Goal: Information Seeking & Learning: Learn about a topic

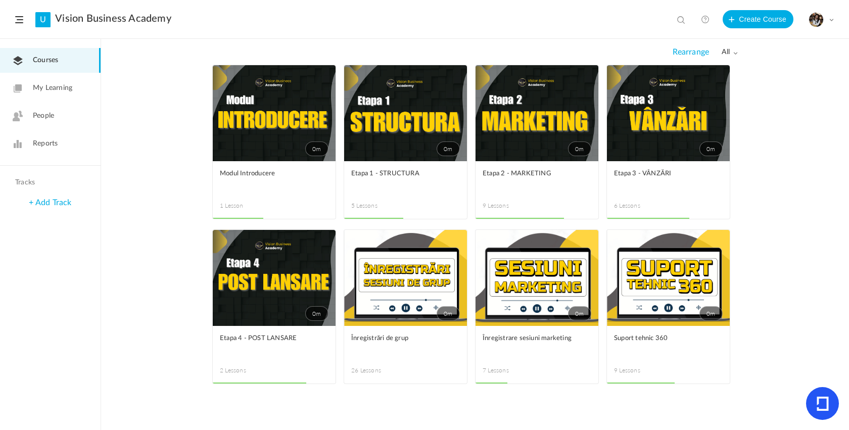
click at [657, 328] on figcaption "Suport tehnic 360 9 Lessons" at bounding box center [668, 355] width 123 height 58
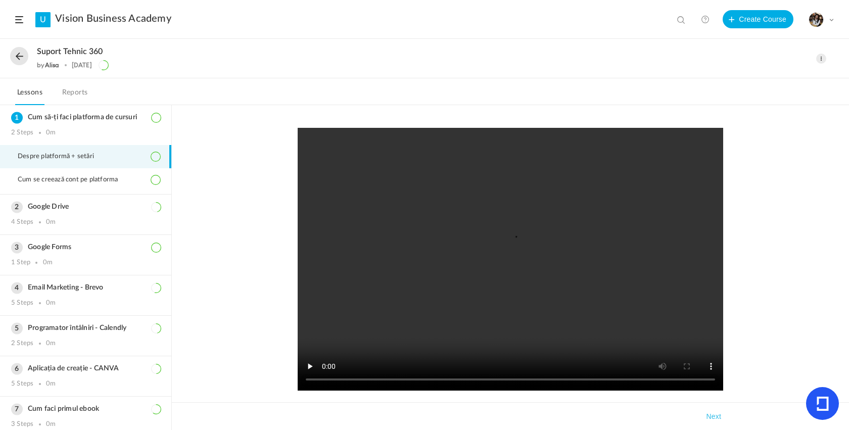
scroll to position [46, 0]
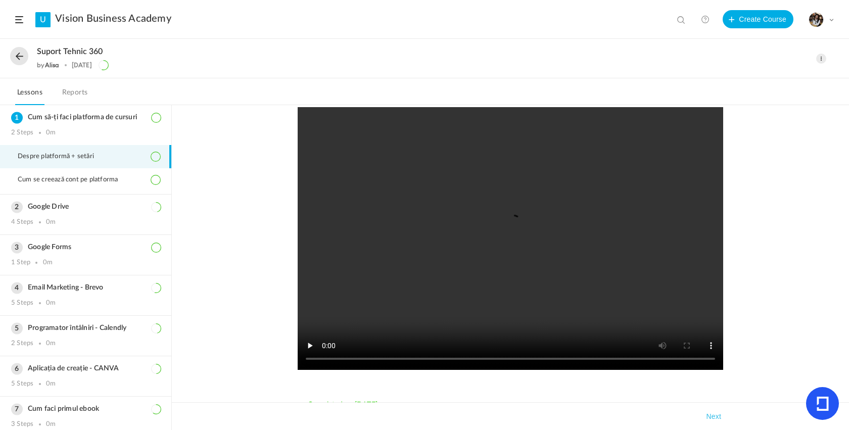
drag, startPoint x: 467, startPoint y: 207, endPoint x: 473, endPoint y: 107, distance: 99.7
click at [467, 185] on video at bounding box center [510, 238] width 425 height 263
click at [493, 236] on video at bounding box center [510, 238] width 425 height 263
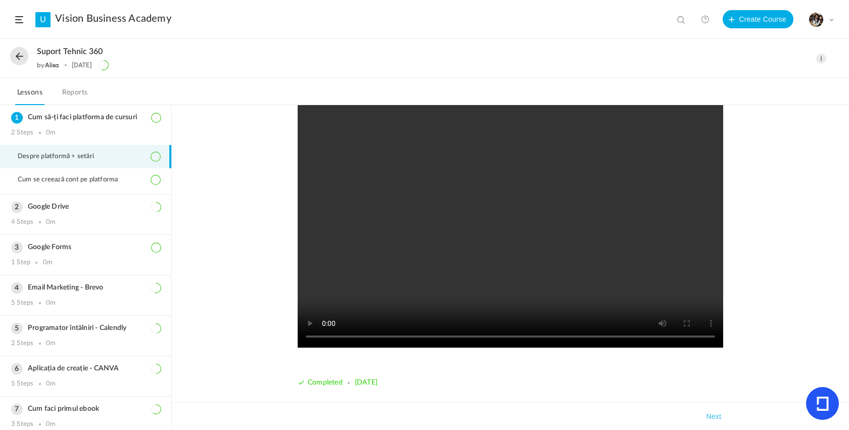
scroll to position [68, 0]
click at [86, 184] on span "Cum se creează cont pe platforma" at bounding box center [74, 180] width 113 height 8
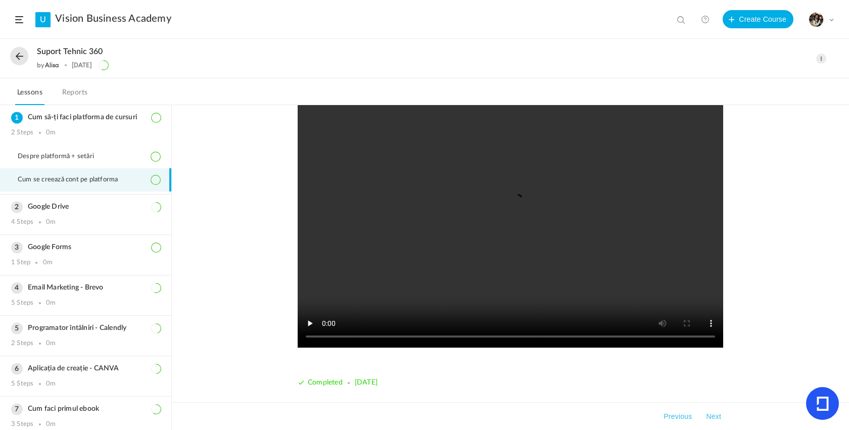
scroll to position [42, 0]
click at [85, 153] on li "Despre platformă + setări" at bounding box center [85, 156] width 171 height 23
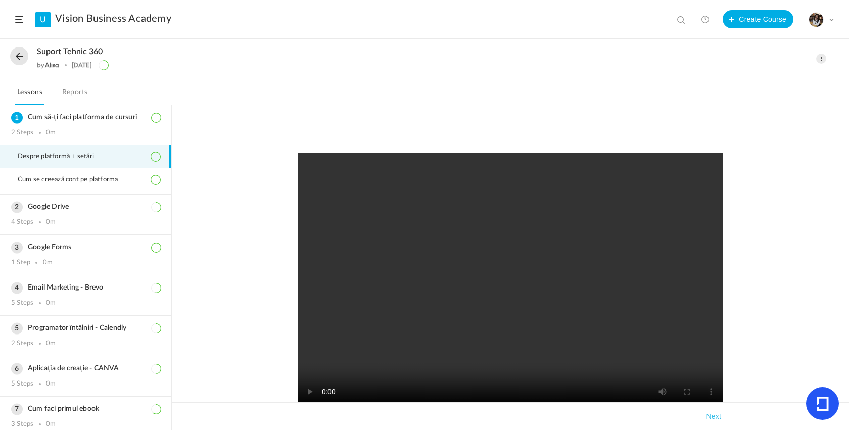
click at [23, 56] on button at bounding box center [19, 56] width 18 height 18
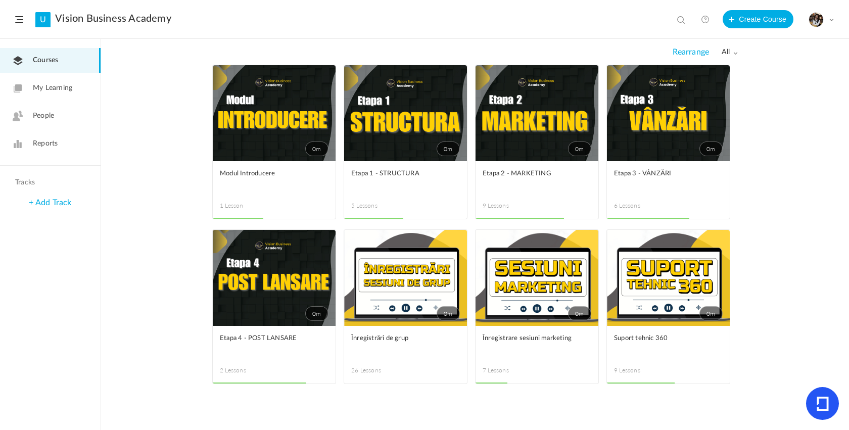
drag, startPoint x: 726, startPoint y: 37, endPoint x: 31, endPoint y: 113, distance: 699.2
click at [31, 113] on link "People" at bounding box center [50, 116] width 101 height 25
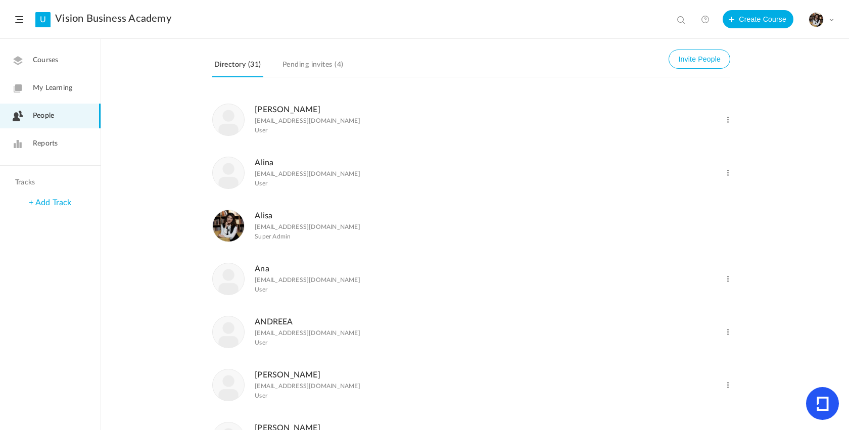
click at [319, 66] on link "Pending invites (4)" at bounding box center [312, 67] width 65 height 19
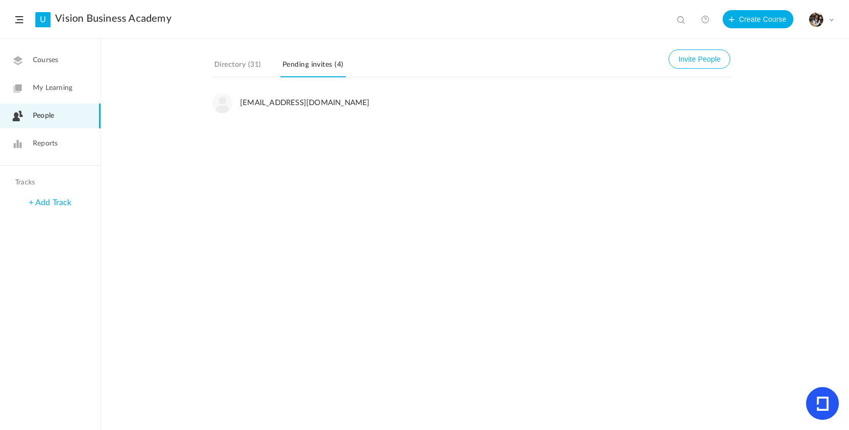
click at [701, 58] on button "Invite People" at bounding box center [699, 58] width 62 height 19
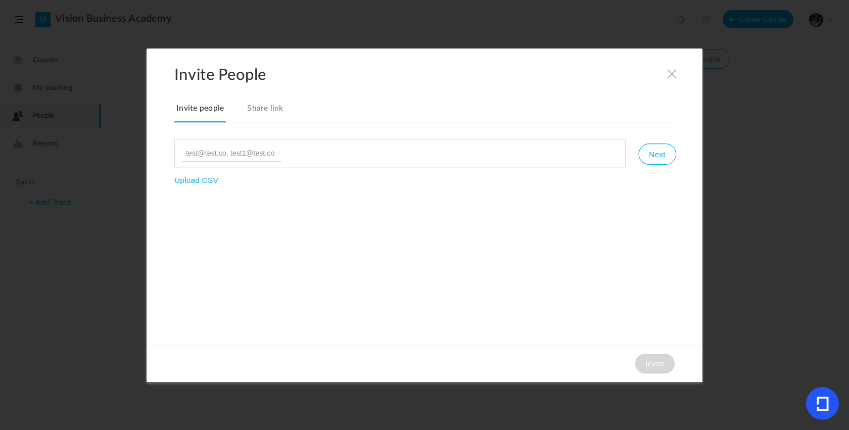
click at [264, 112] on link "Share link" at bounding box center [265, 111] width 40 height 21
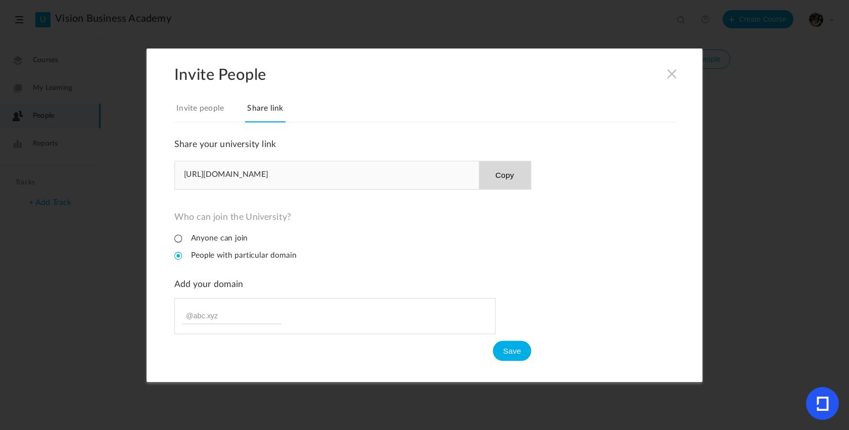
click at [666, 74] on span at bounding box center [671, 73] width 11 height 11
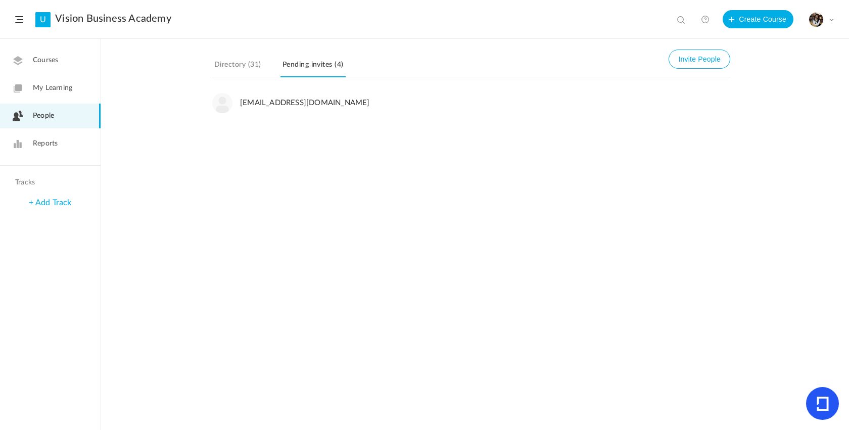
click at [59, 12] on header "U Vision Business Academy View all No results Create Course My Profile Universi…" at bounding box center [424, 19] width 849 height 39
click at [61, 20] on link "Vision Business Academy" at bounding box center [113, 19] width 116 height 12
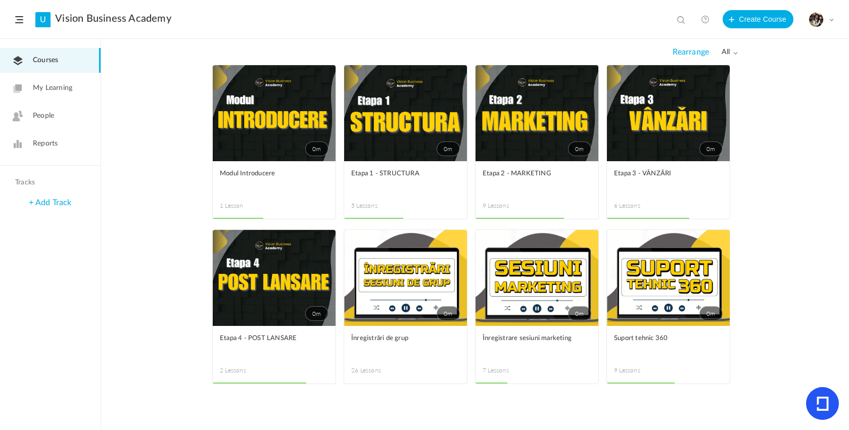
click at [514, 303] on link "0m" at bounding box center [536, 278] width 123 height 96
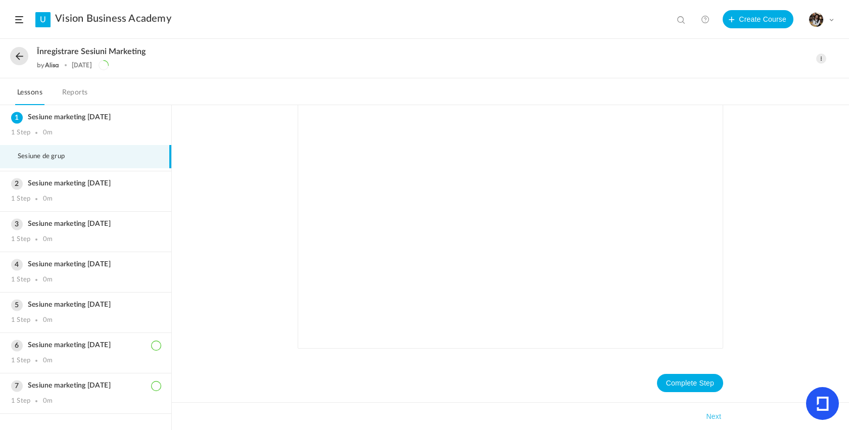
scroll to position [43, 0]
click at [9, 61] on div "Înregistrare sesiuni marketing by Alisa 13 Jul Edit Delete Move to draft Remove…" at bounding box center [424, 58] width 849 height 39
click at [17, 58] on button at bounding box center [19, 56] width 18 height 18
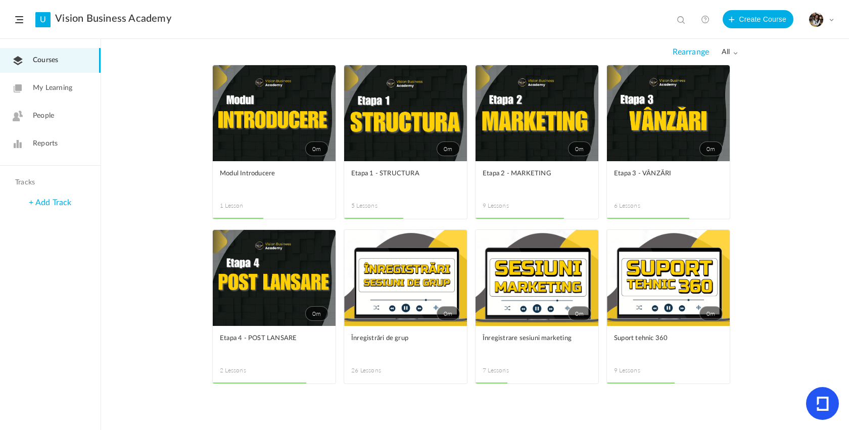
click at [430, 302] on link "0m" at bounding box center [405, 278] width 123 height 96
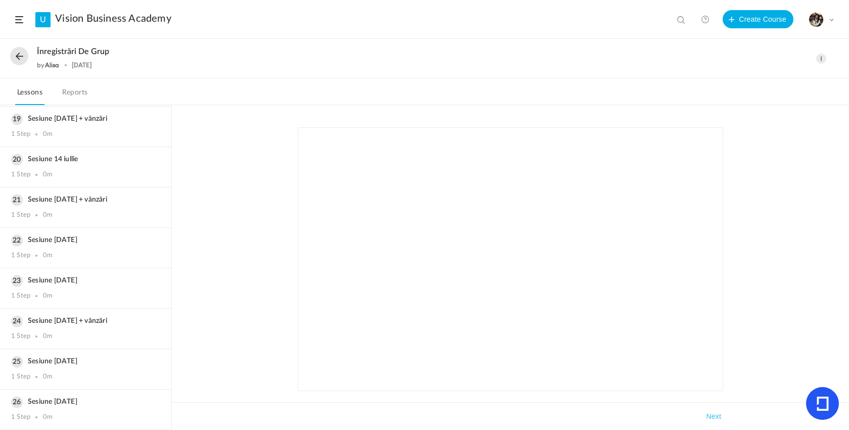
scroll to position [778, 0]
click at [79, 373] on div "1 Step 0m" at bounding box center [85, 377] width 149 height 8
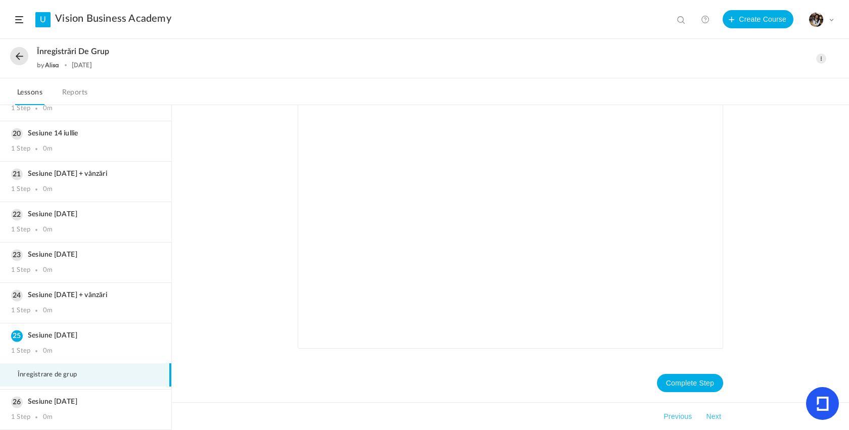
scroll to position [43, 0]
click at [69, 311] on div "1 Step 0m" at bounding box center [85, 311] width 149 height 8
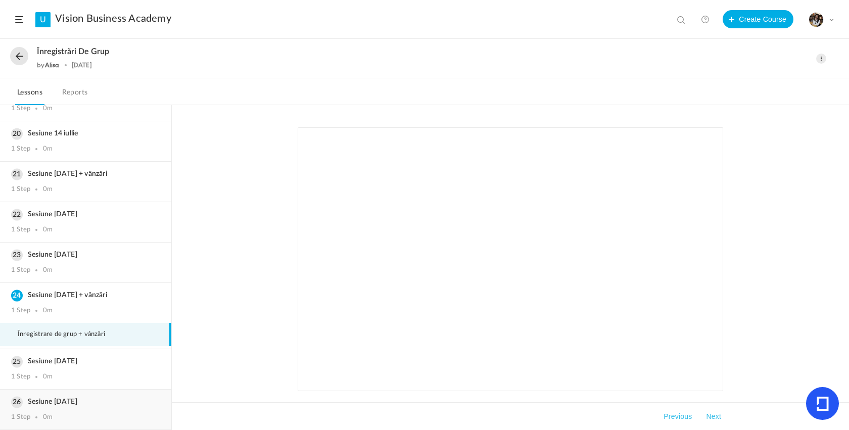
click at [64, 404] on h3 "Sesiune 25 august" at bounding box center [85, 402] width 149 height 9
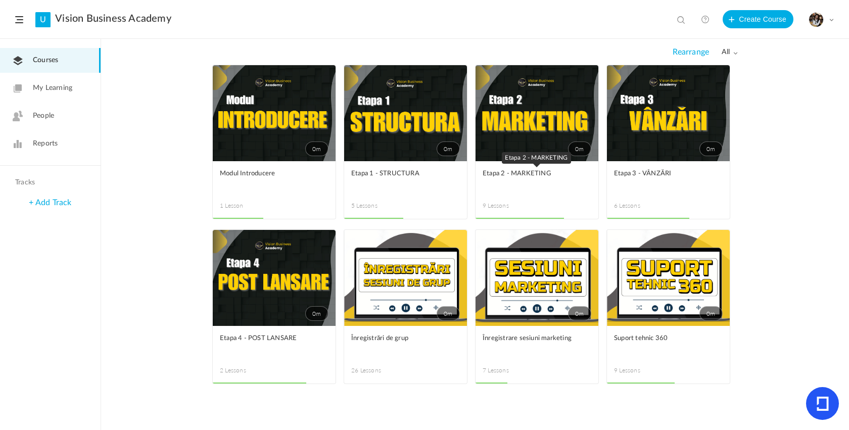
click at [543, 175] on span "Etapa 2 - MARKETING" at bounding box center [528, 173] width 93 height 11
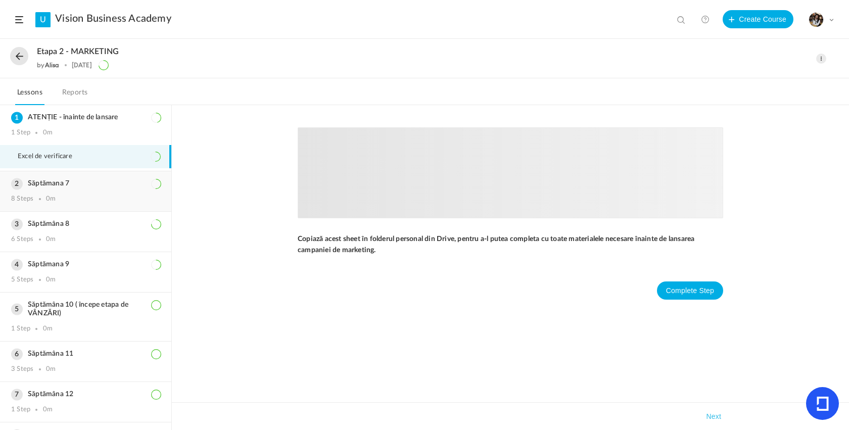
click at [110, 202] on div "8 Steps 0m" at bounding box center [85, 199] width 149 height 8
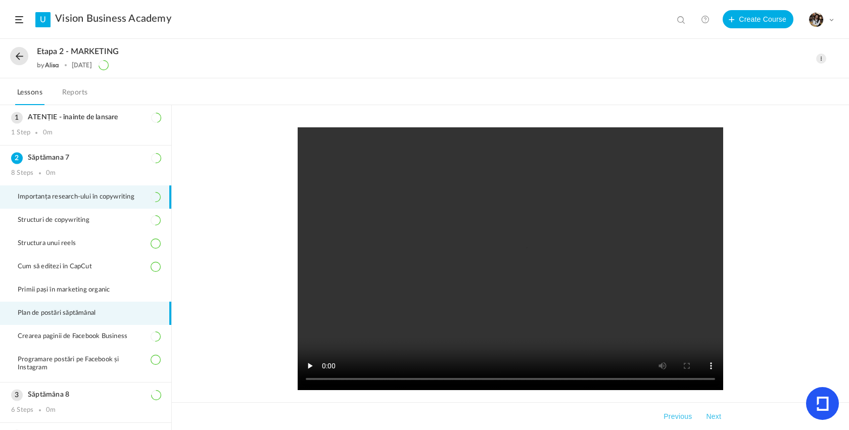
click at [97, 317] on span "Plan de postări săptămânal" at bounding box center [63, 313] width 90 height 8
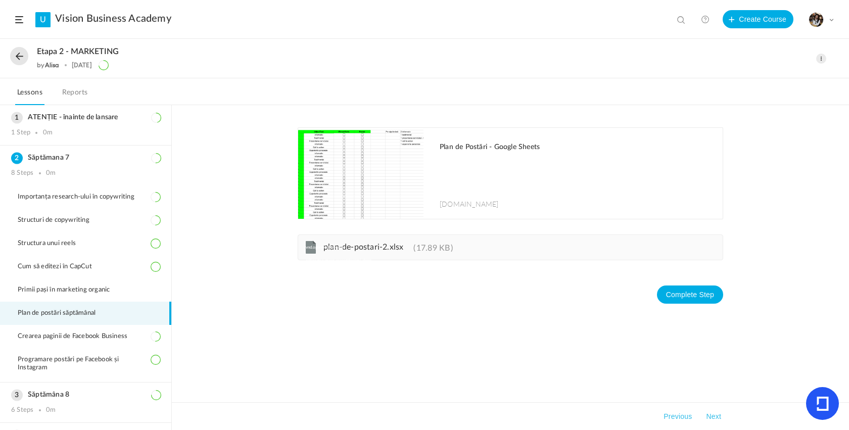
click at [22, 62] on button at bounding box center [19, 56] width 18 height 18
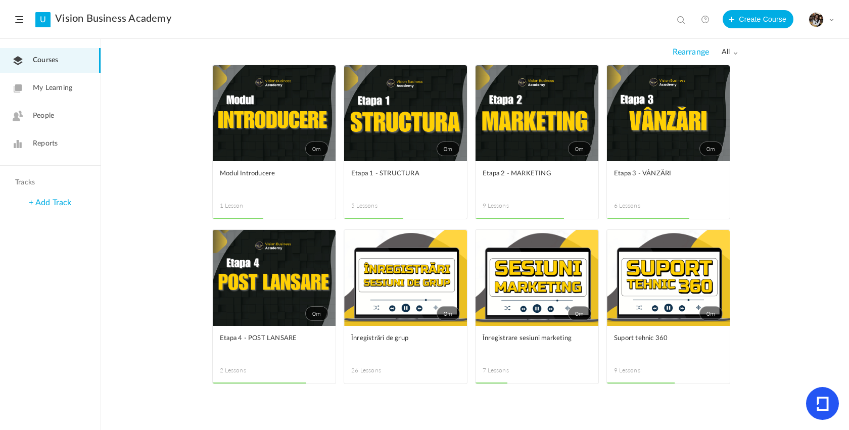
click at [376, 150] on link "0m" at bounding box center [405, 113] width 123 height 96
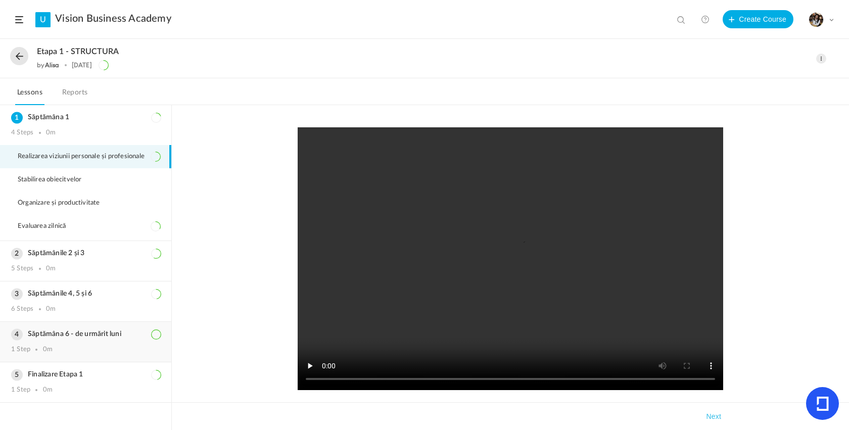
click at [75, 351] on div "1 Step 0m" at bounding box center [85, 349] width 149 height 8
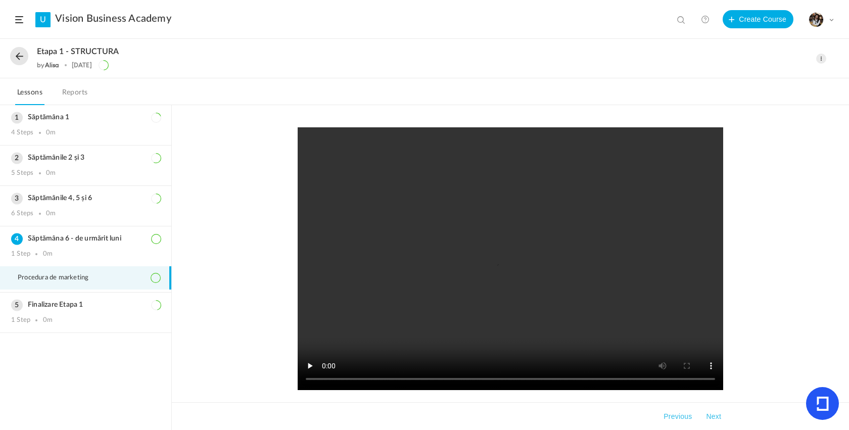
click at [23, 58] on button at bounding box center [19, 56] width 18 height 18
